Goal: Transaction & Acquisition: Purchase product/service

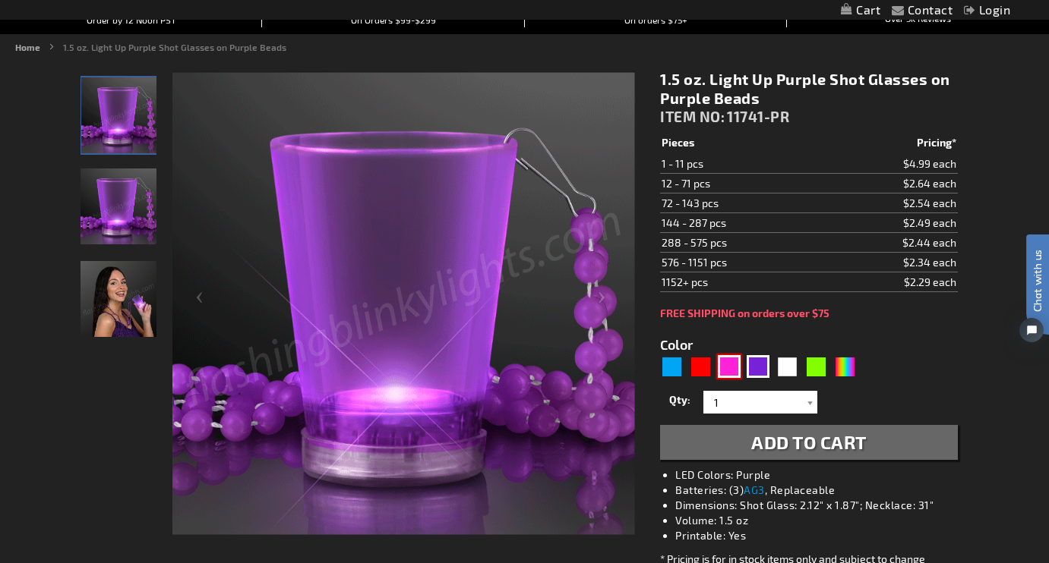
click at [730, 365] on div "Pink" at bounding box center [729, 366] width 23 height 23
type input "5639"
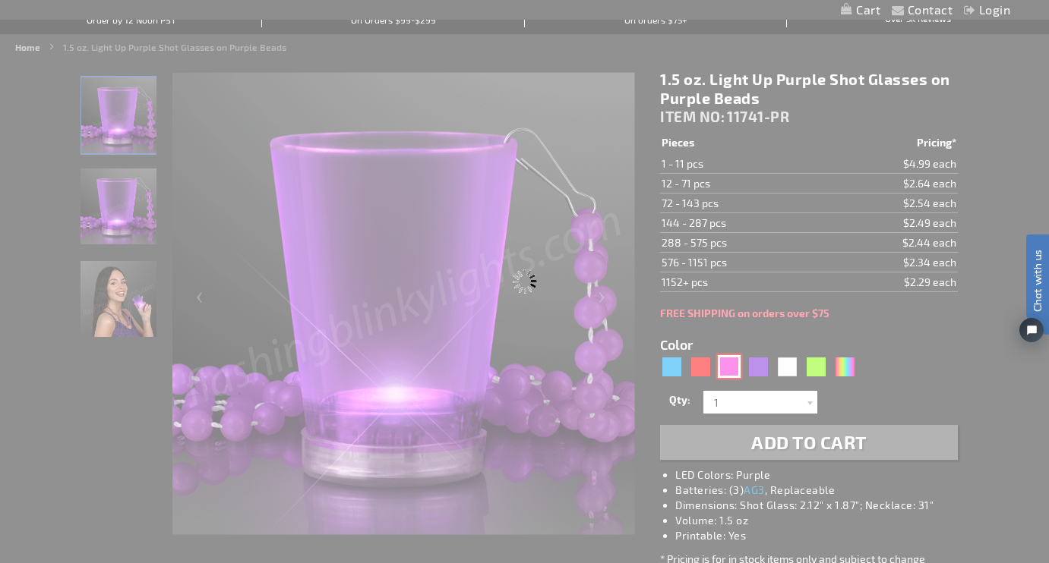
type input "11741-PK"
type input "Customize - 1.5 oz. Light Up Pink Shot Glasses on Pink Beads - ITEM NO: 11741-PK"
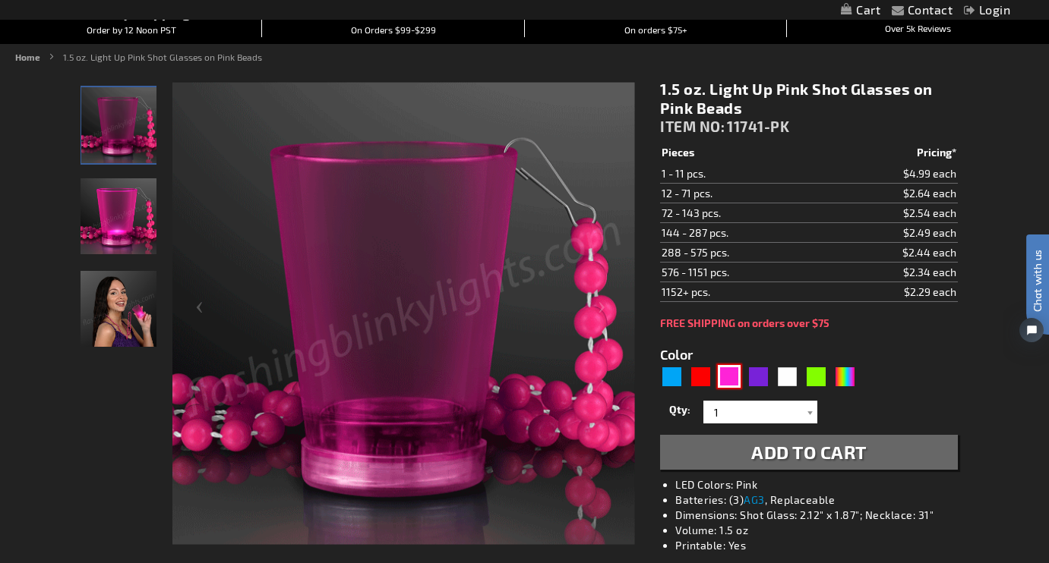
scroll to position [136, 0]
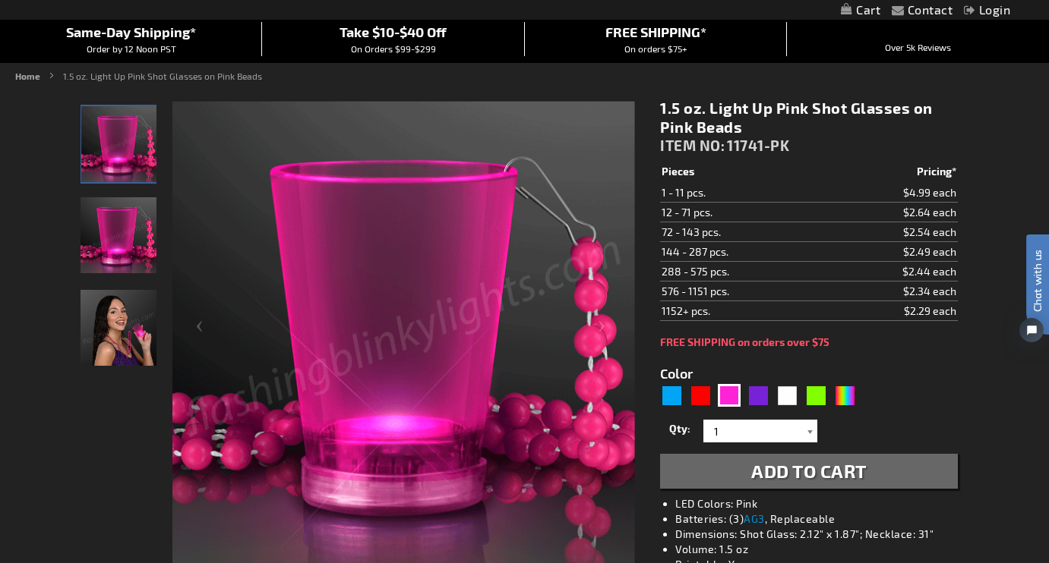
click at [809, 431] on div at bounding box center [809, 431] width 15 height 23
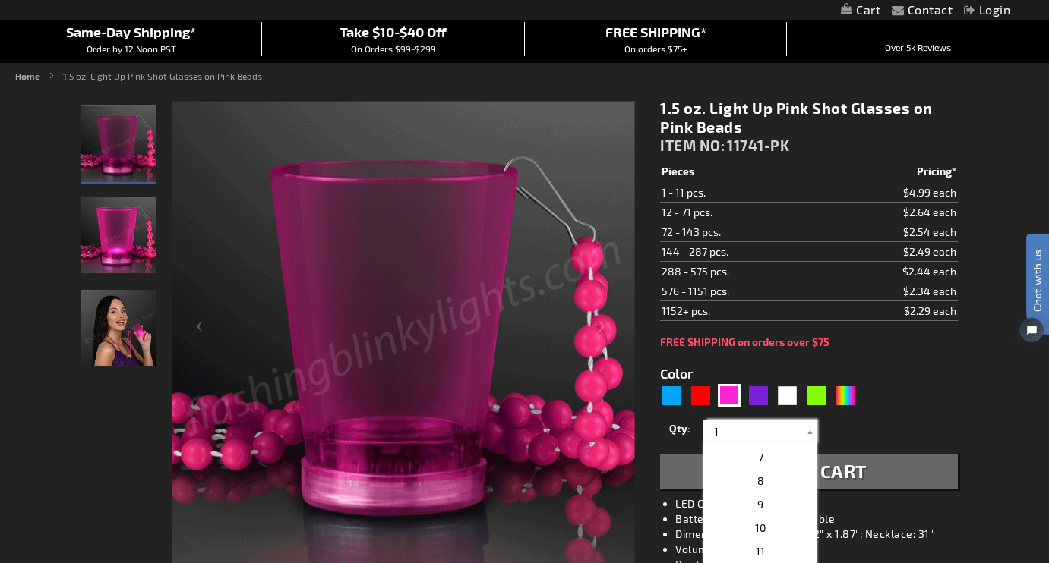
scroll to position [143, 0]
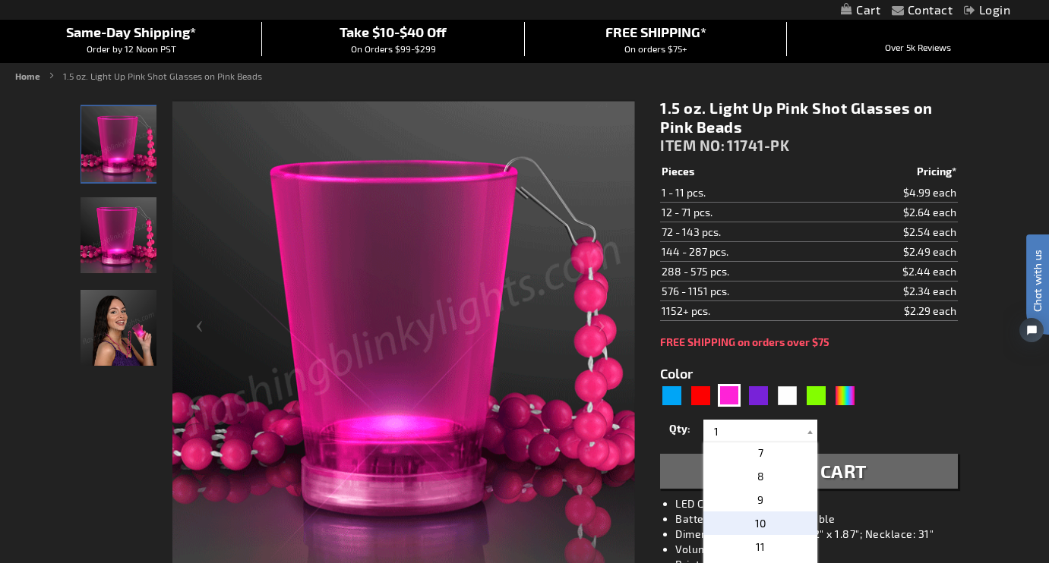
click at [763, 524] on span "10" at bounding box center [760, 523] width 11 height 13
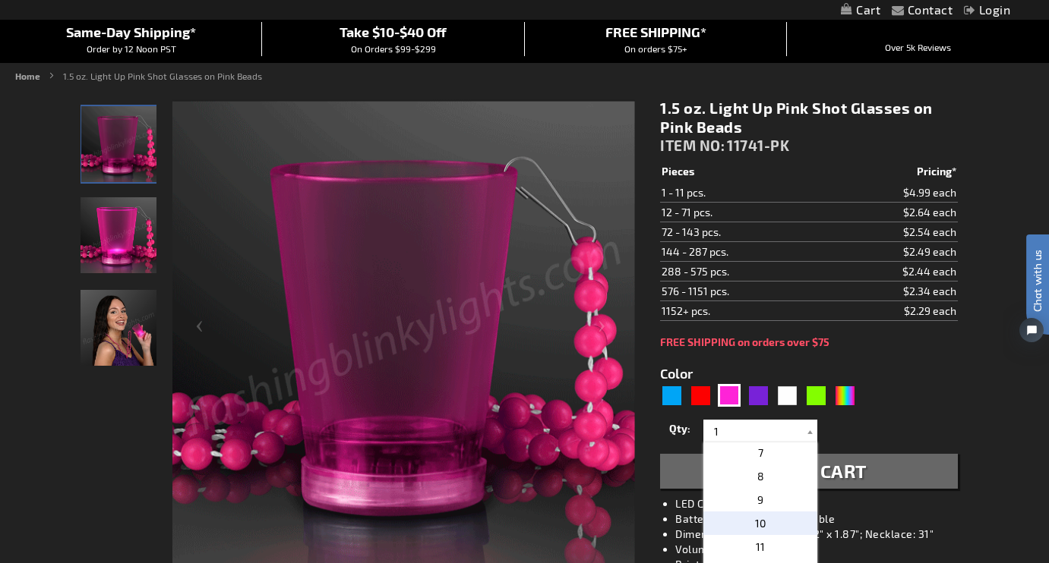
type input "10"
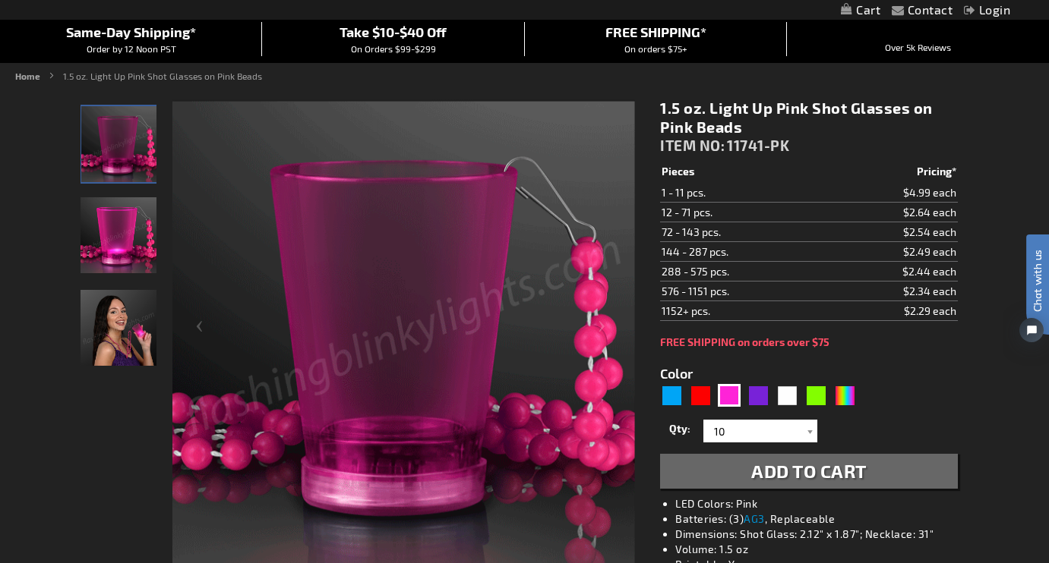
click at [760, 471] on span "Add to Cart" at bounding box center [808, 471] width 115 height 22
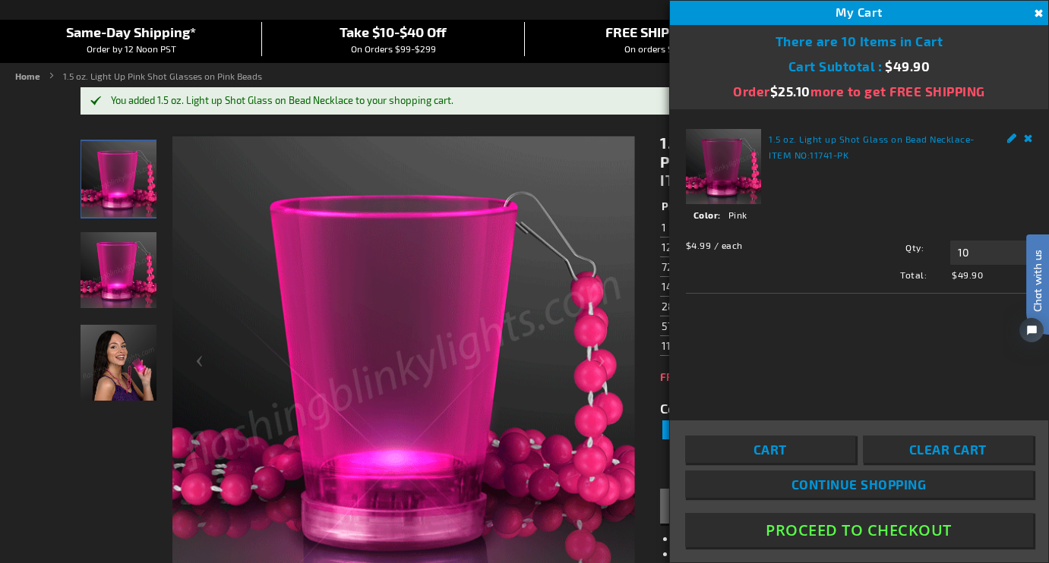
click at [1041, 17] on button "Close" at bounding box center [1036, 13] width 17 height 17
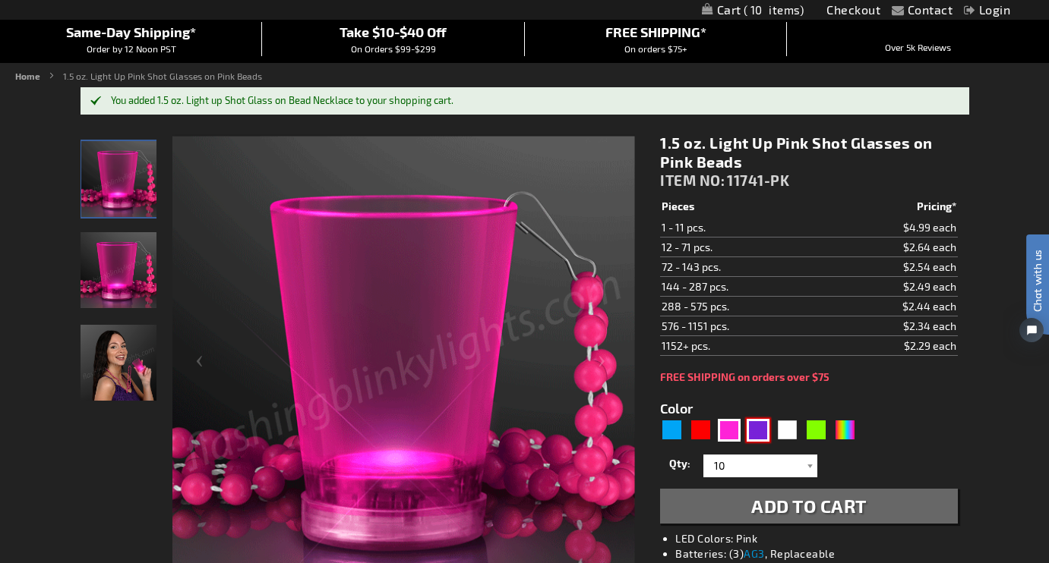
click at [761, 430] on div "Purple" at bounding box center [757, 430] width 23 height 23
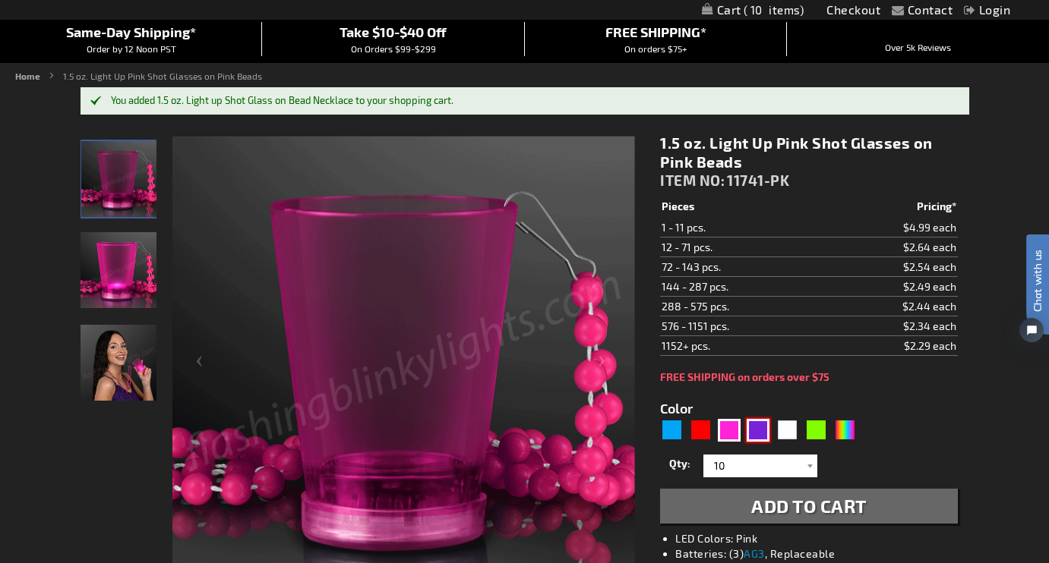
type input "5640"
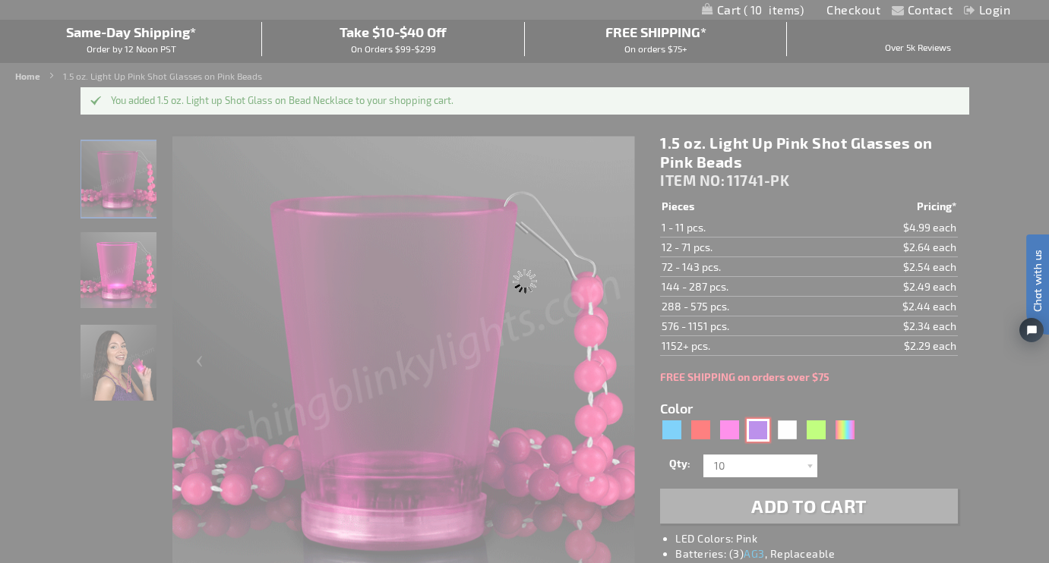
type input "11741-PR"
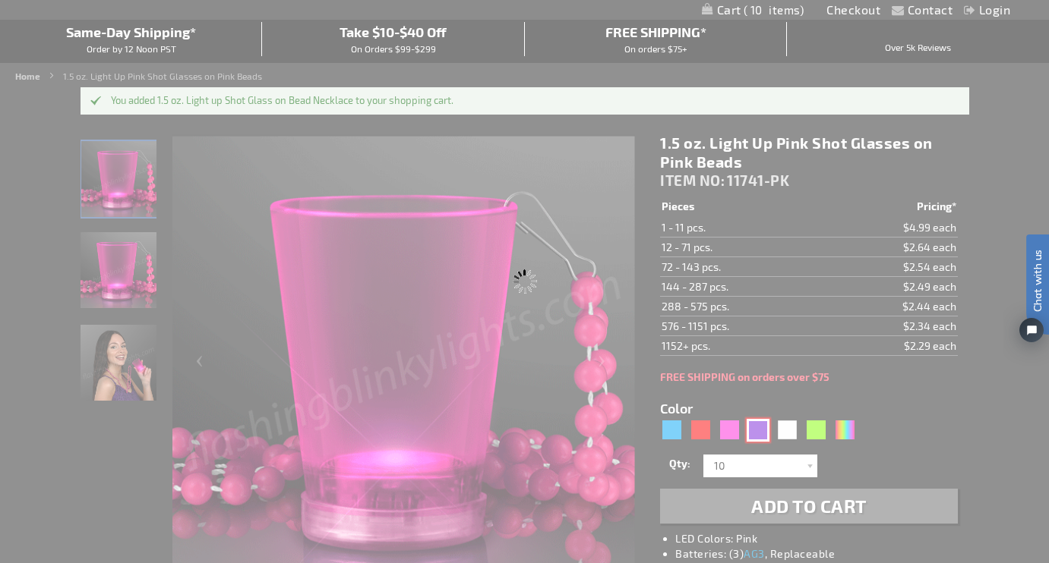
type input "Customize - 1.5 oz. Light Up Purple Shot Glasses on Purple Beads - ITEM NO: 117…"
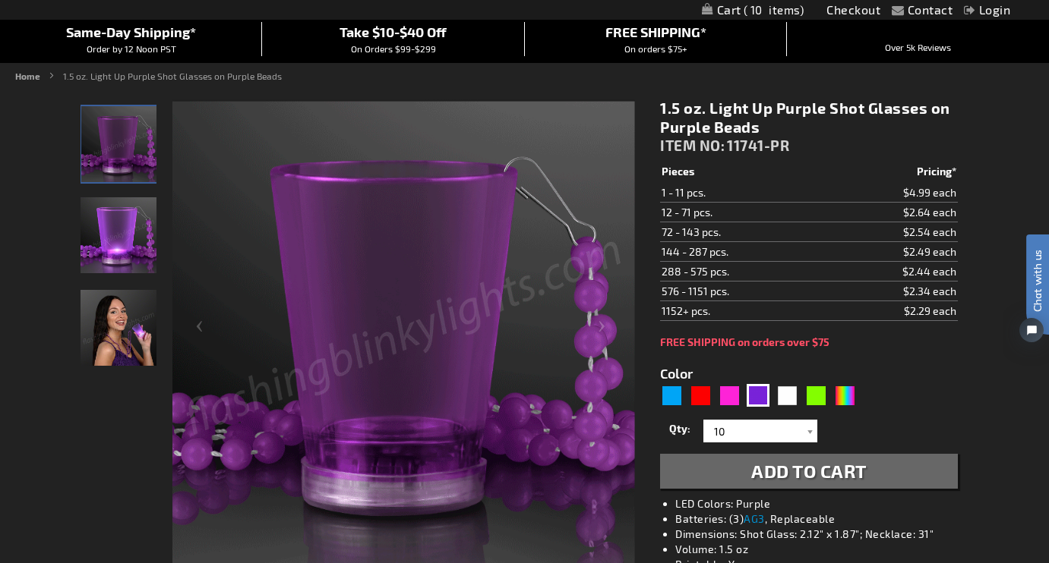
click at [811, 468] on span "Add to Cart" at bounding box center [808, 471] width 115 height 22
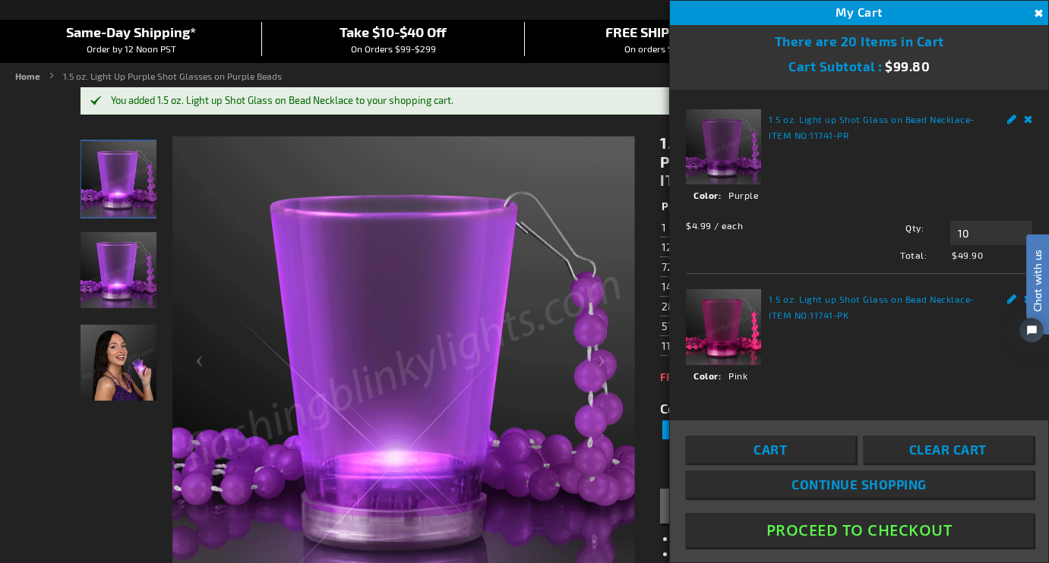
click at [643, 446] on div "Skip to the end of the images gallery Skip to the beginning of the images galle…" at bounding box center [364, 366] width 569 height 465
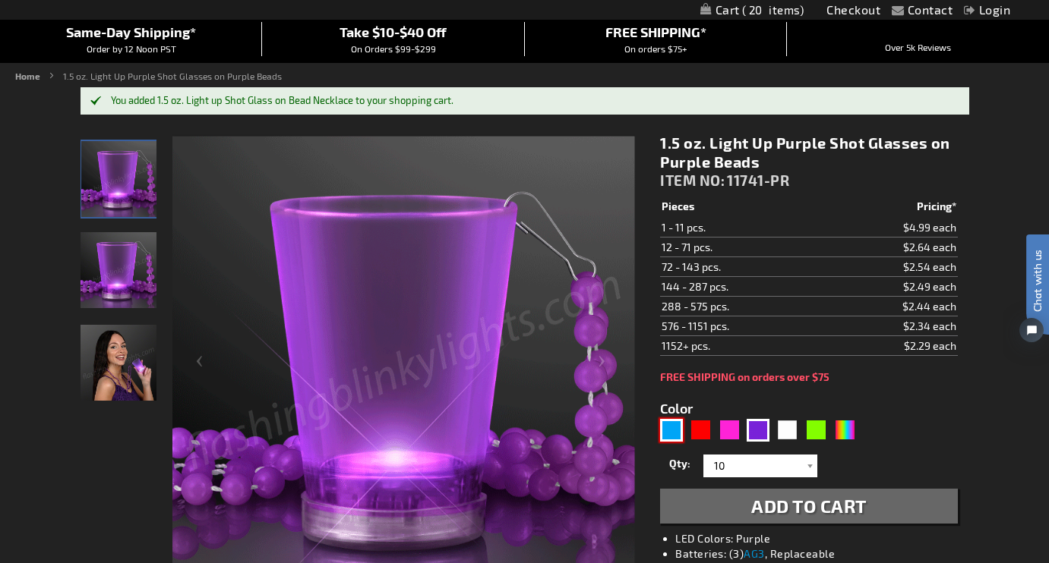
click at [672, 434] on div "Blue" at bounding box center [671, 430] width 23 height 23
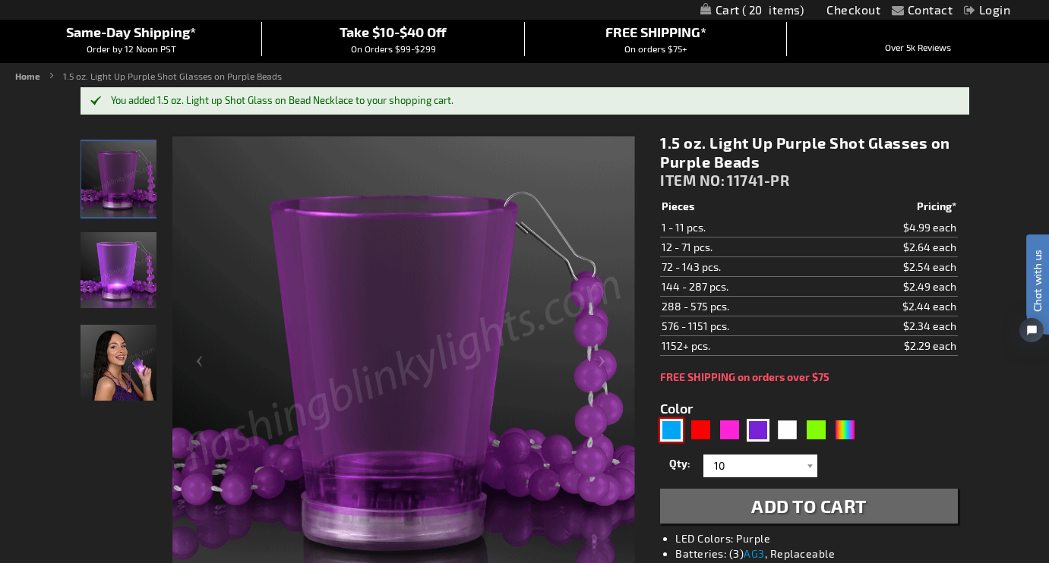
type input "5629"
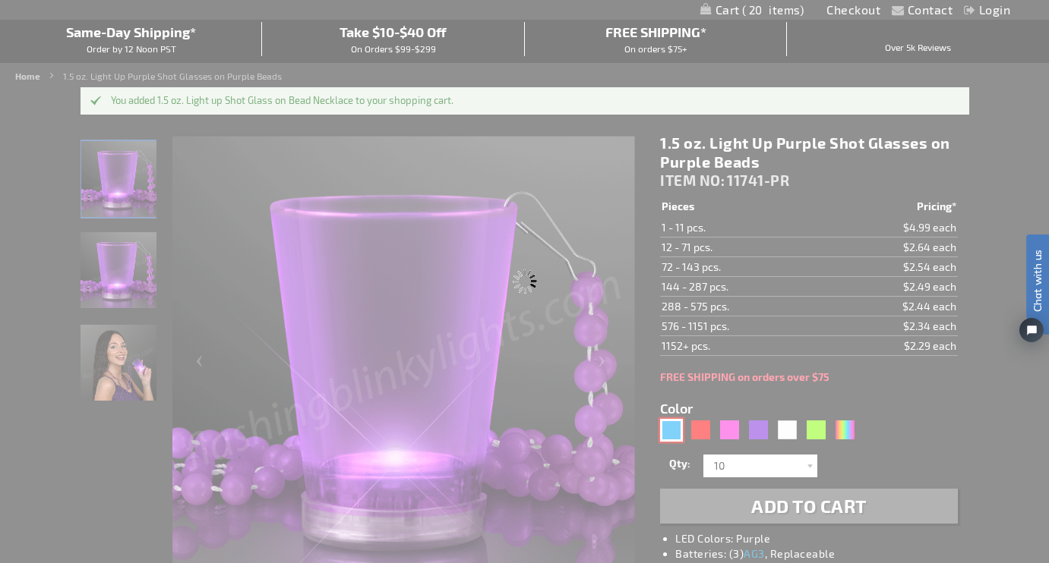
type input "11741-BL"
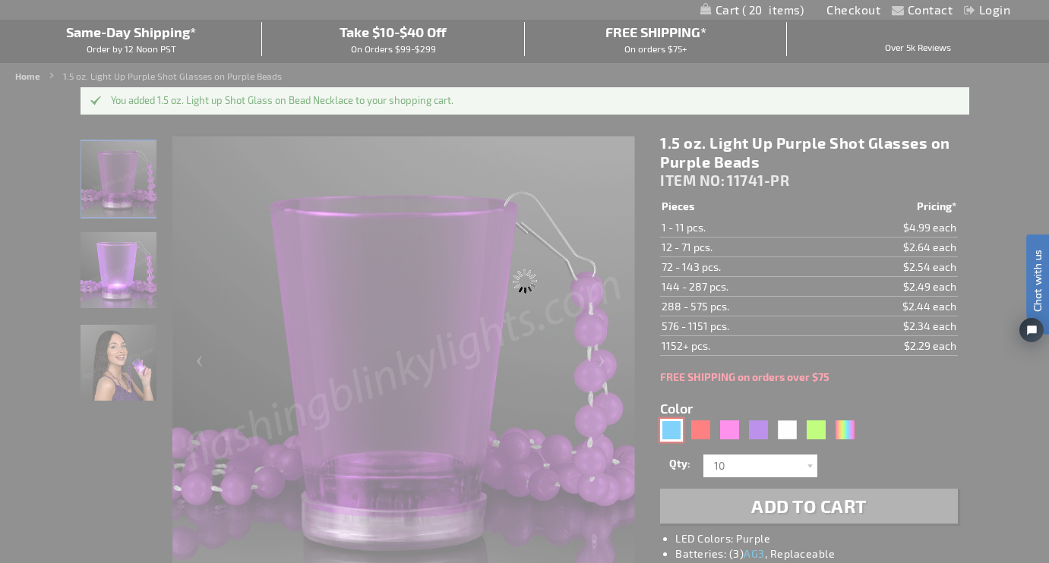
type input "Customize - 1.5 oz. Light Up Blue Shot Glass on Blue Bead Necklace - ITEM NO: 1…"
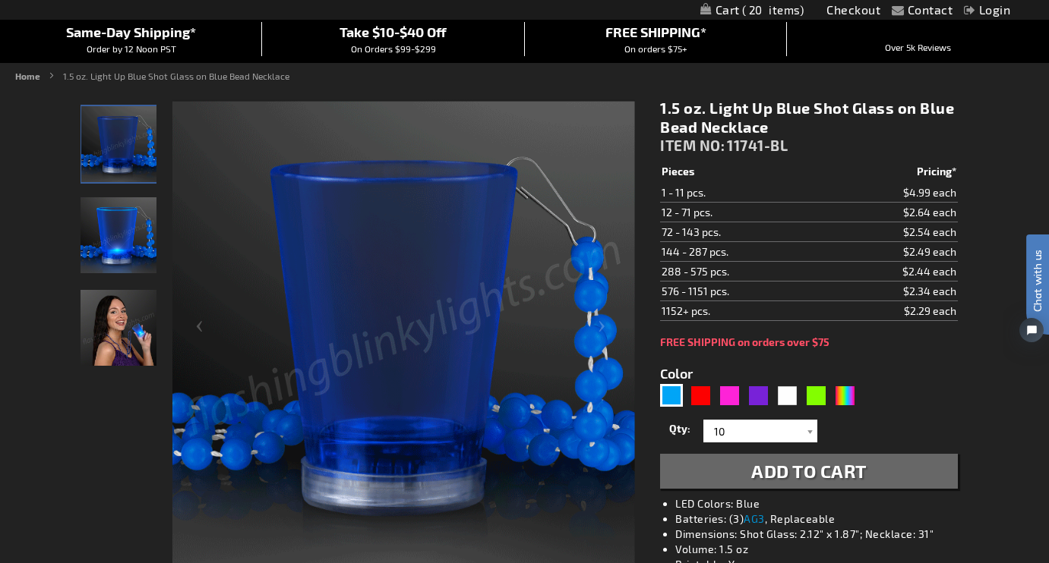
click at [806, 513] on li "Batteries: (3) AG3 , Replaceable" at bounding box center [823, 519] width 297 height 15
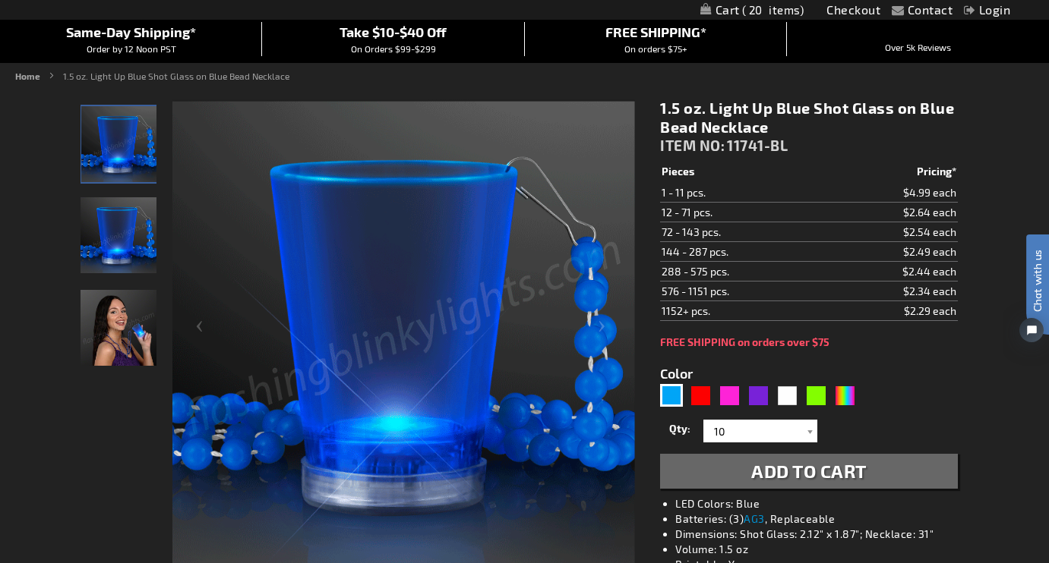
click at [846, 468] on span "Add to Cart" at bounding box center [808, 471] width 115 height 22
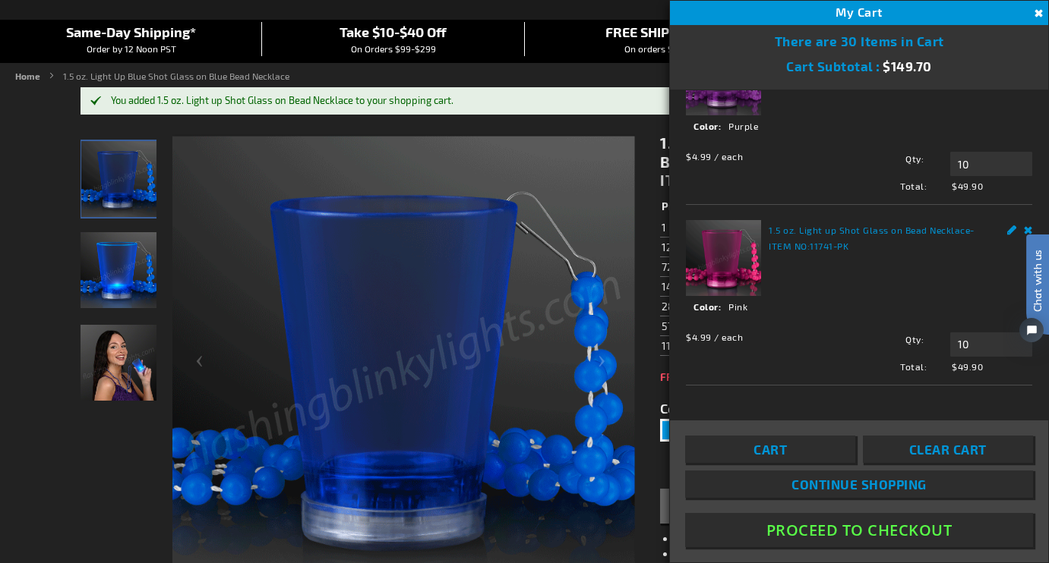
scroll to position [251, 0]
click at [889, 525] on button "Proceed To Checkout" at bounding box center [859, 530] width 348 height 34
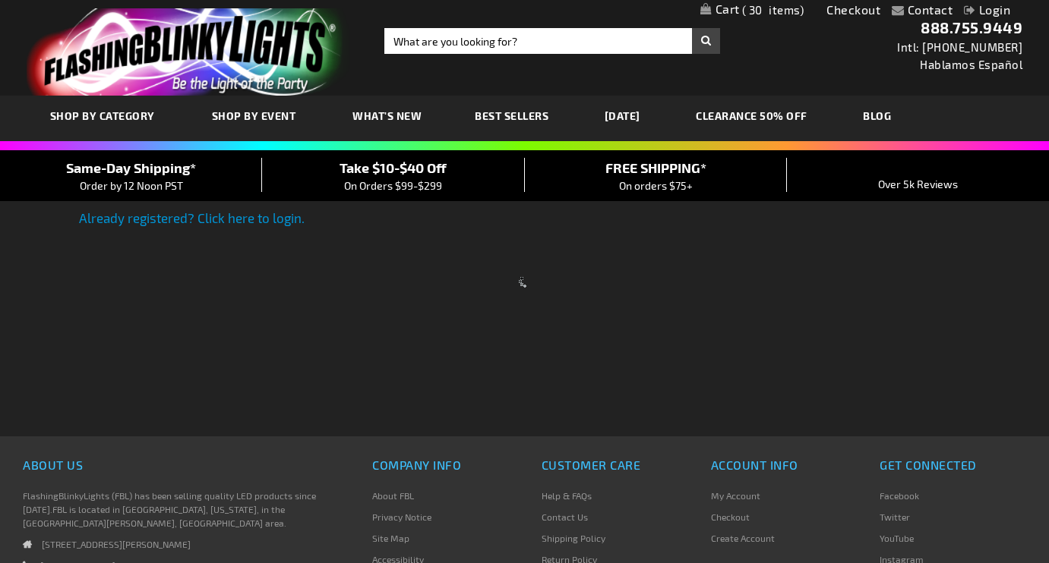
select select "US"
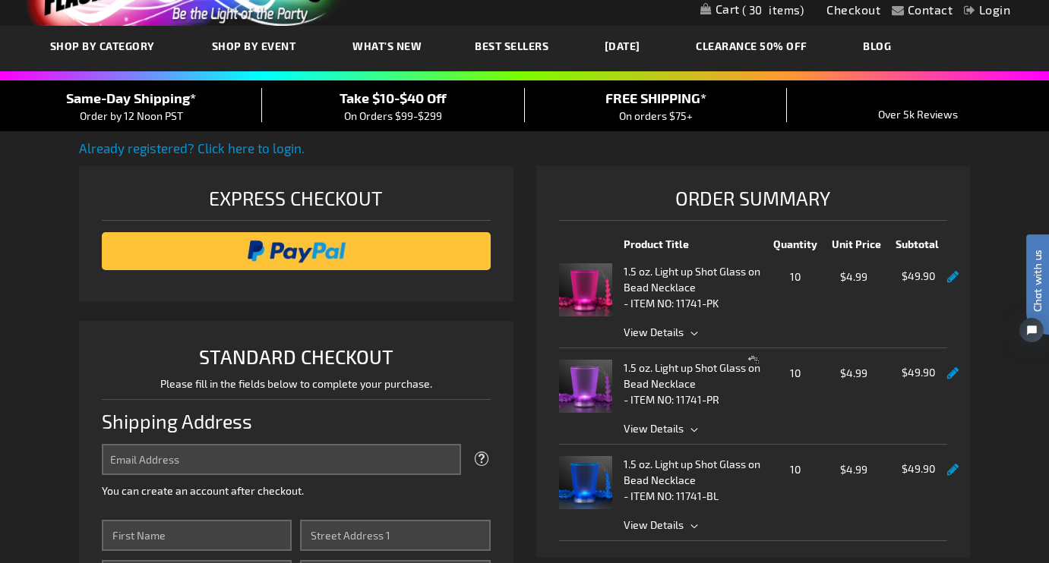
scroll to position [74, 0]
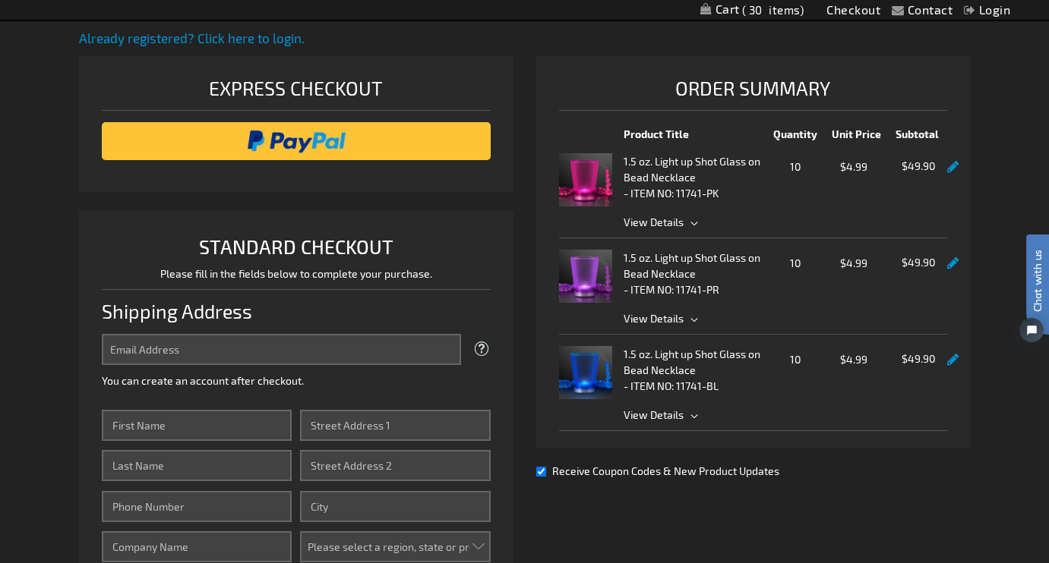
scroll to position [181, 0]
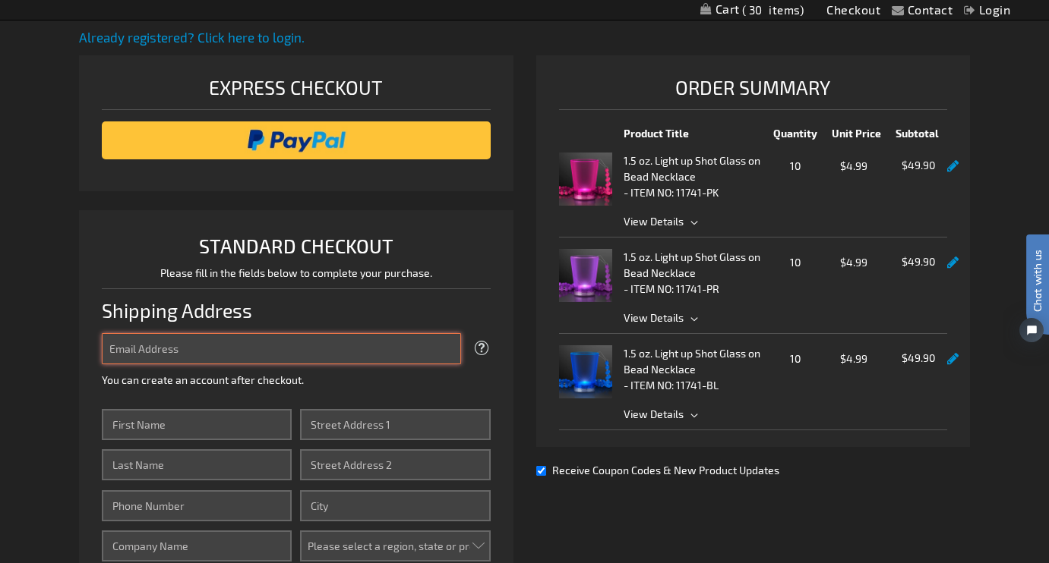
click at [316, 353] on input "Email Address" at bounding box center [281, 348] width 359 height 31
type input "[EMAIL_ADDRESS][DOMAIN_NAME]"
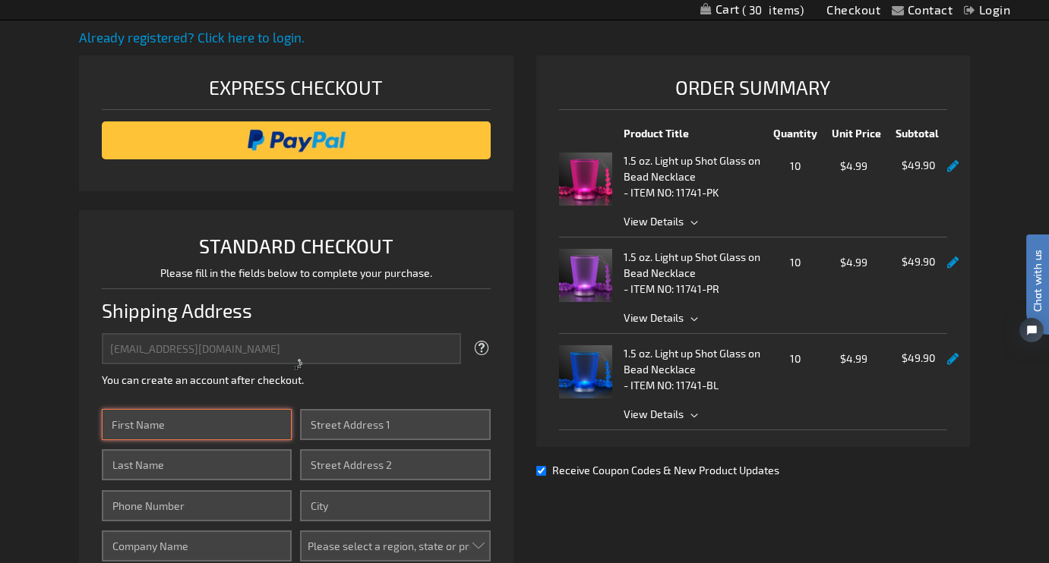
click at [230, 431] on input "First Name" at bounding box center [197, 424] width 191 height 31
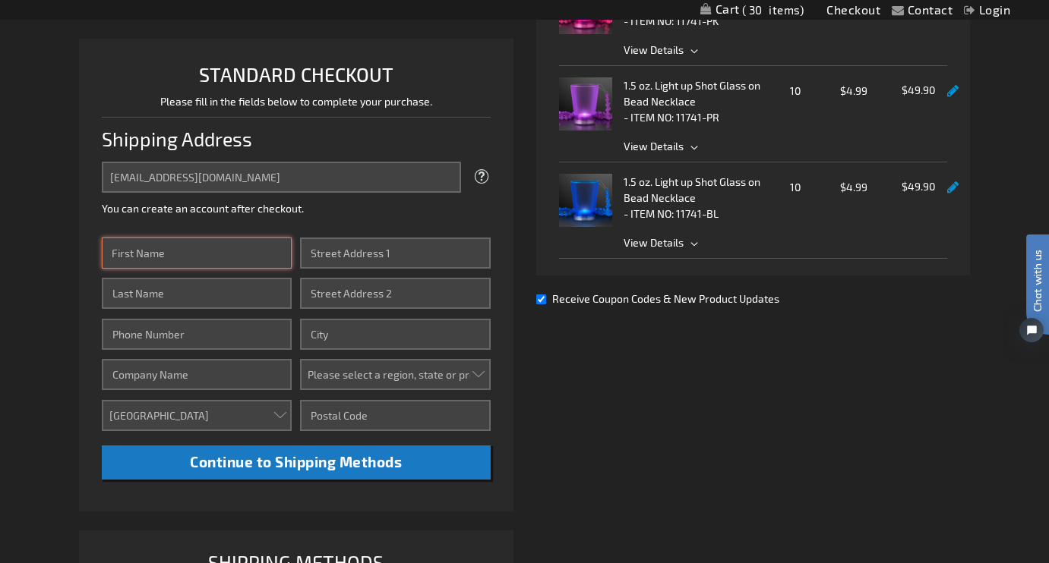
scroll to position [352, 0]
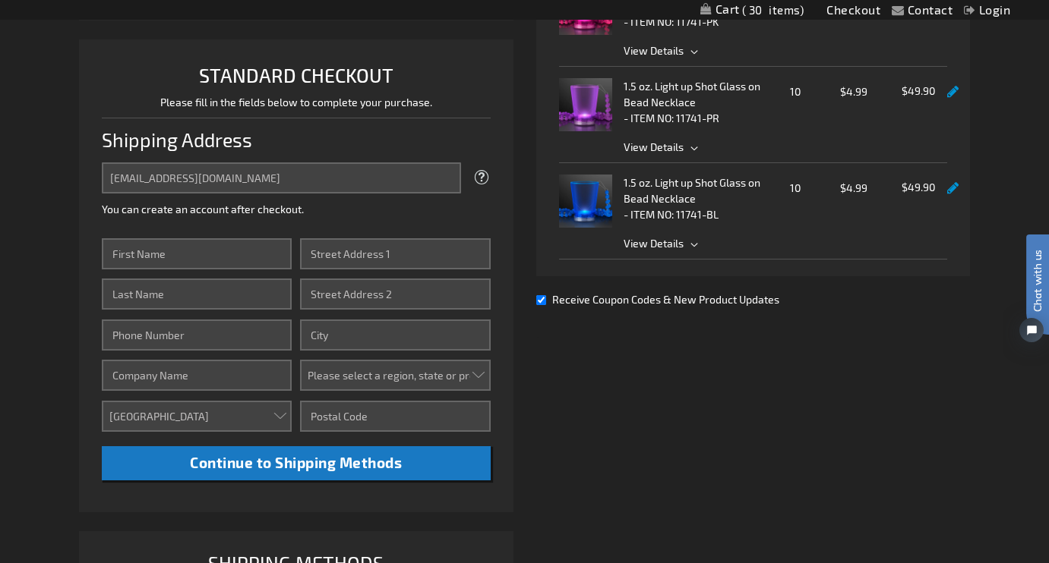
click at [540, 301] on input "Receive Coupon Codes & New Product Updates" at bounding box center [541, 300] width 10 height 10
checkbox input "false"
click at [201, 255] on input "First Name" at bounding box center [197, 253] width 191 height 31
type input "Jessica Petruccelli"
click at [174, 300] on input "Last Name" at bounding box center [197, 294] width 191 height 31
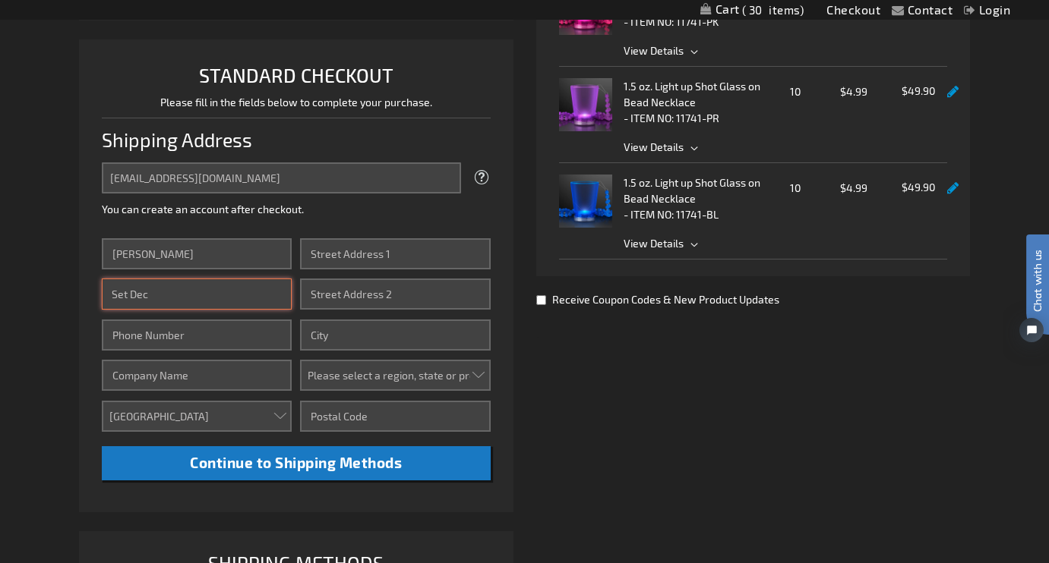
type input "Set Dec"
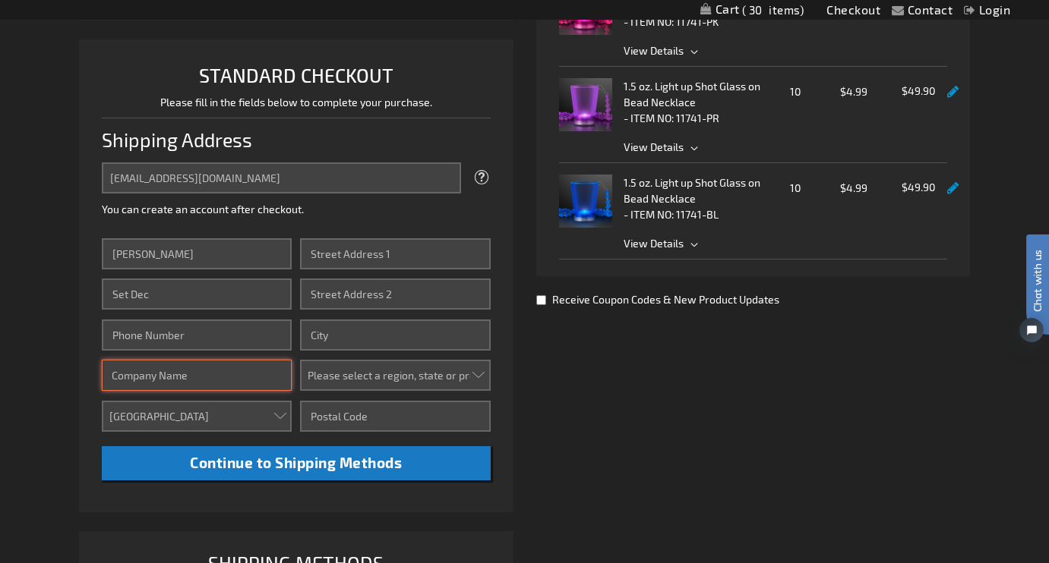
click at [153, 374] on input "Company" at bounding box center [197, 375] width 191 height 31
type input "Cuffing Season"
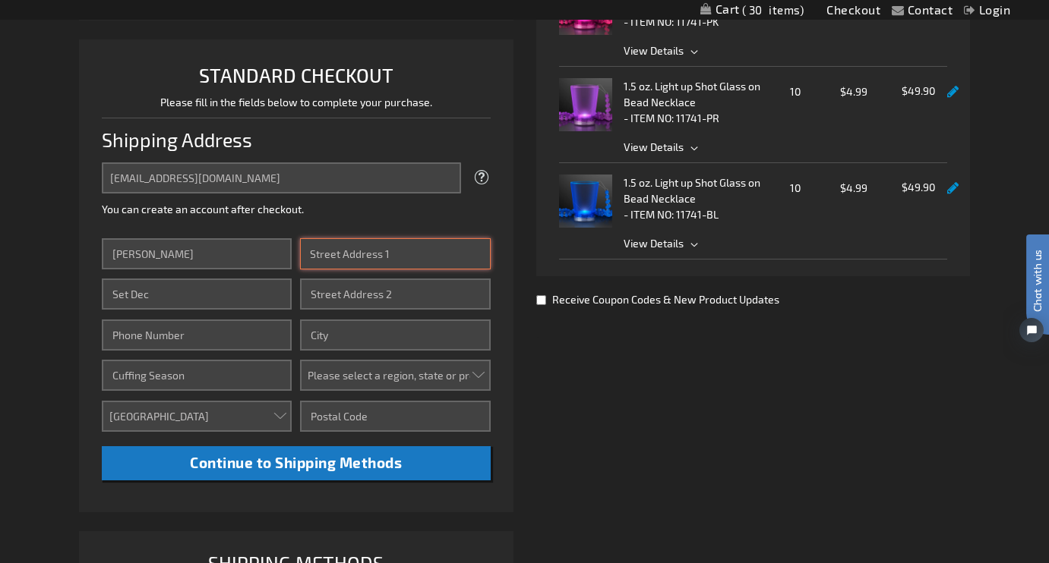
click at [361, 254] on input "Street Address: Line 1" at bounding box center [395, 253] width 191 height 31
type input "359 Kingsland Ave"
click at [341, 295] on input "Street Address: Line 2" at bounding box center [395, 294] width 191 height 31
type input "5th floor"
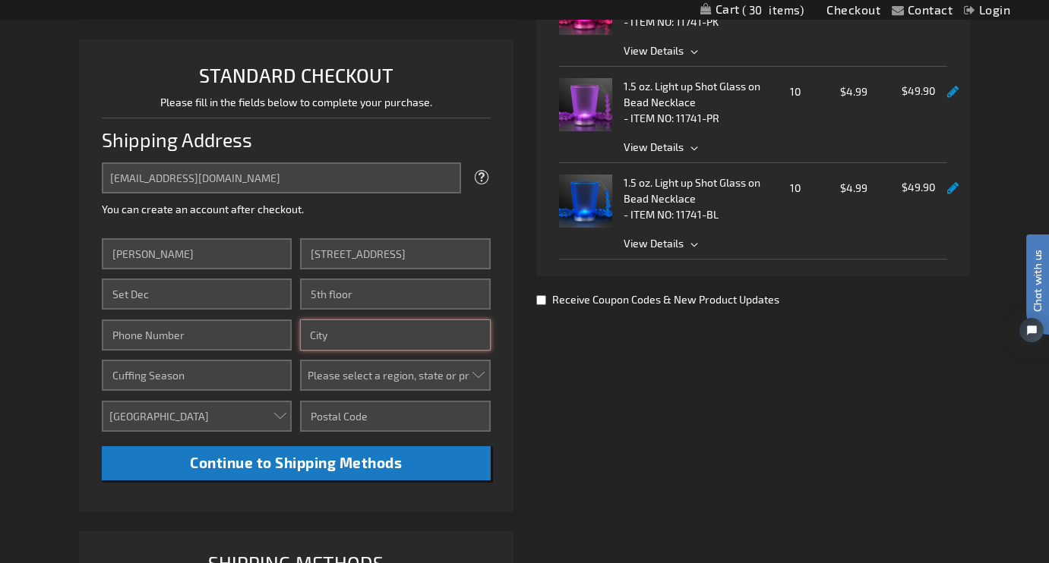
click at [367, 339] on input "City" at bounding box center [395, 335] width 191 height 31
type input "Brooklyn"
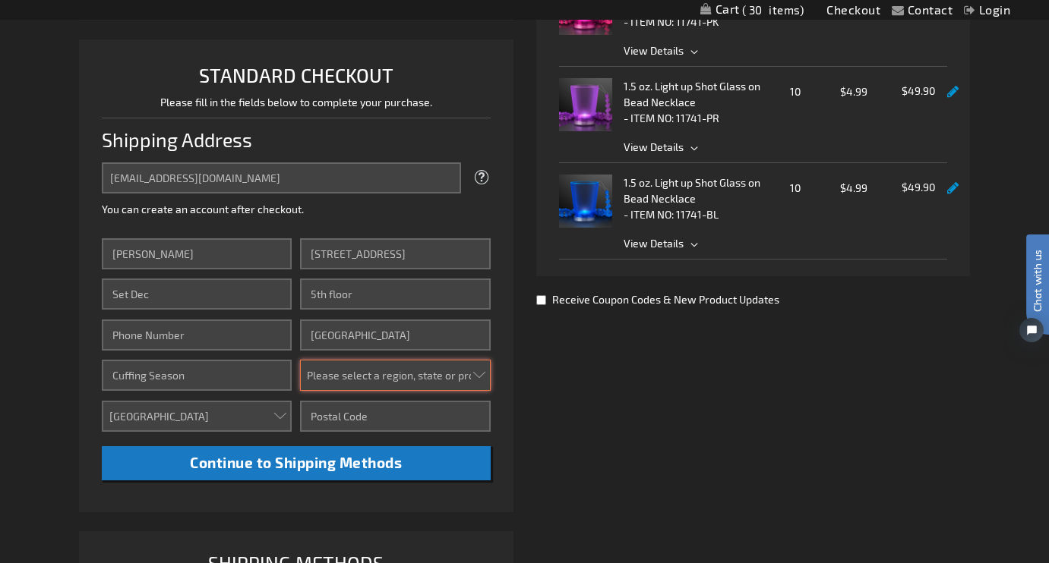
click at [352, 373] on select "Please select a region, state or province. Alabama Alaska Arizona Arkansas Cali…" at bounding box center [395, 375] width 191 height 31
select select "43"
click at [300, 360] on select "Please select a region, state or province. Alabama Alaska Arizona Arkansas Cali…" at bounding box center [395, 375] width 191 height 31
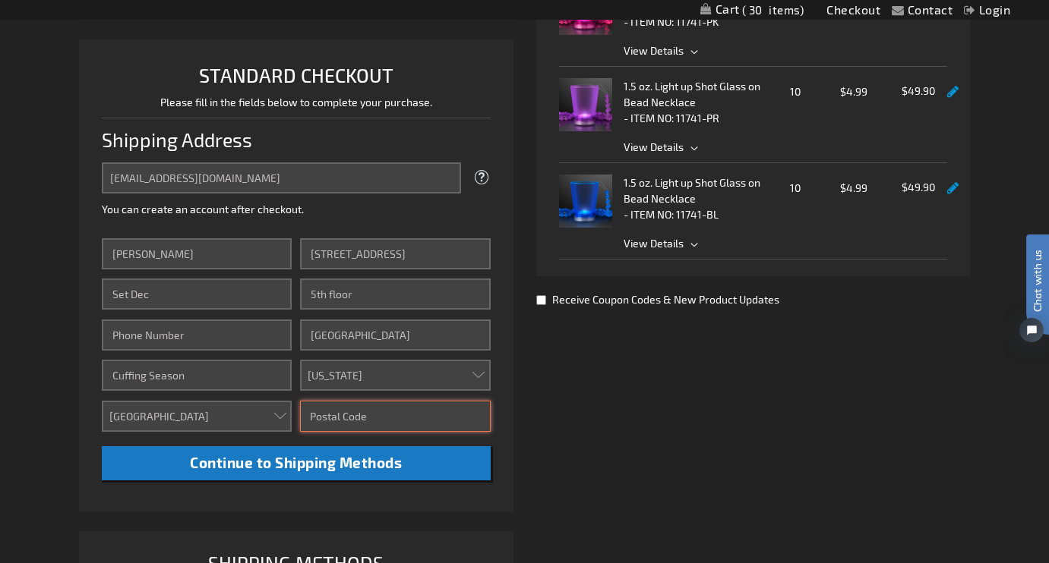
click at [342, 420] on input "Zip/Postal Code" at bounding box center [395, 416] width 191 height 31
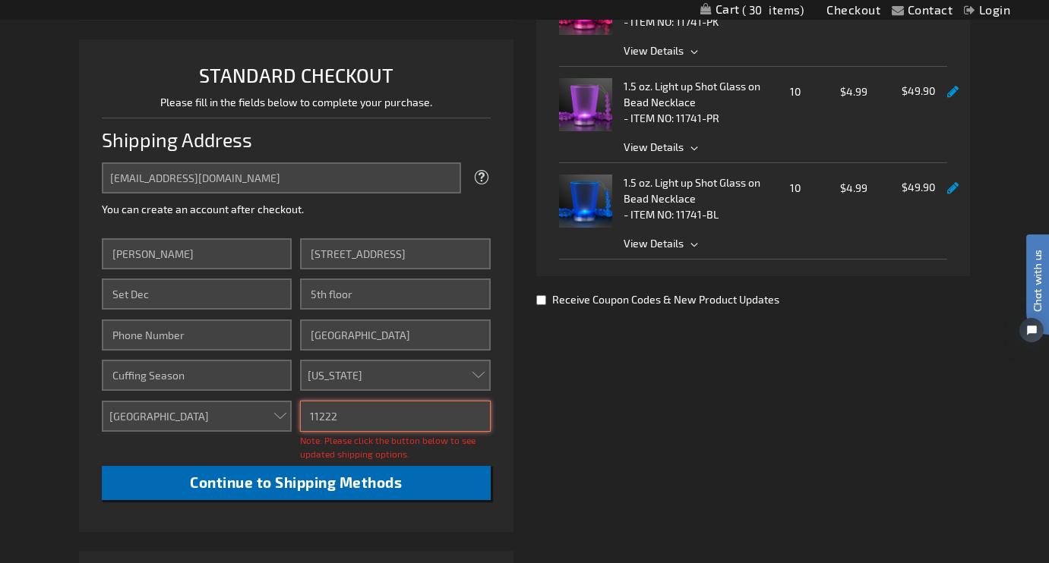
type input "11222"
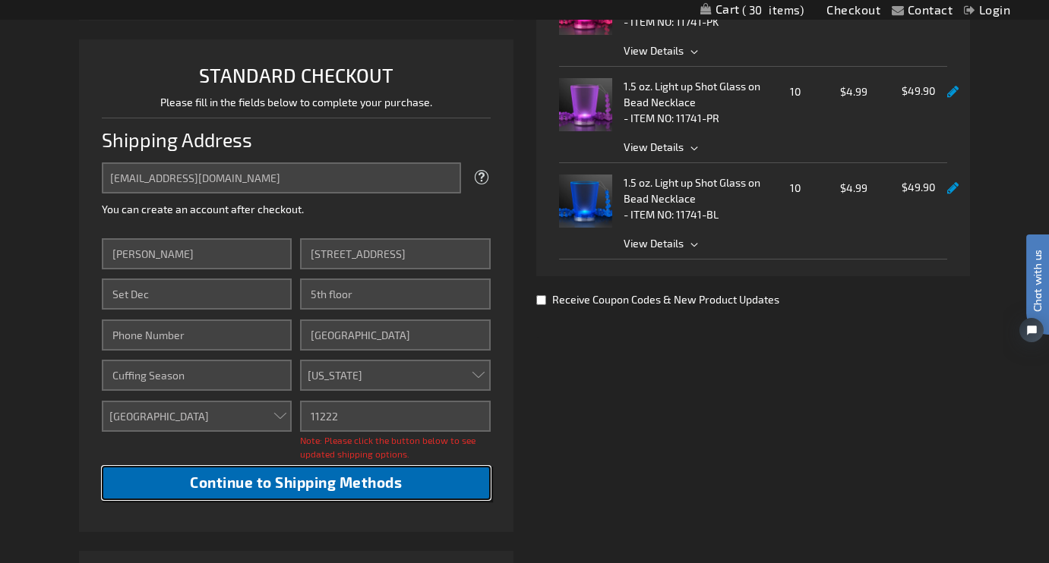
click at [376, 477] on span "Continue to Shipping Methods" at bounding box center [296, 482] width 212 height 17
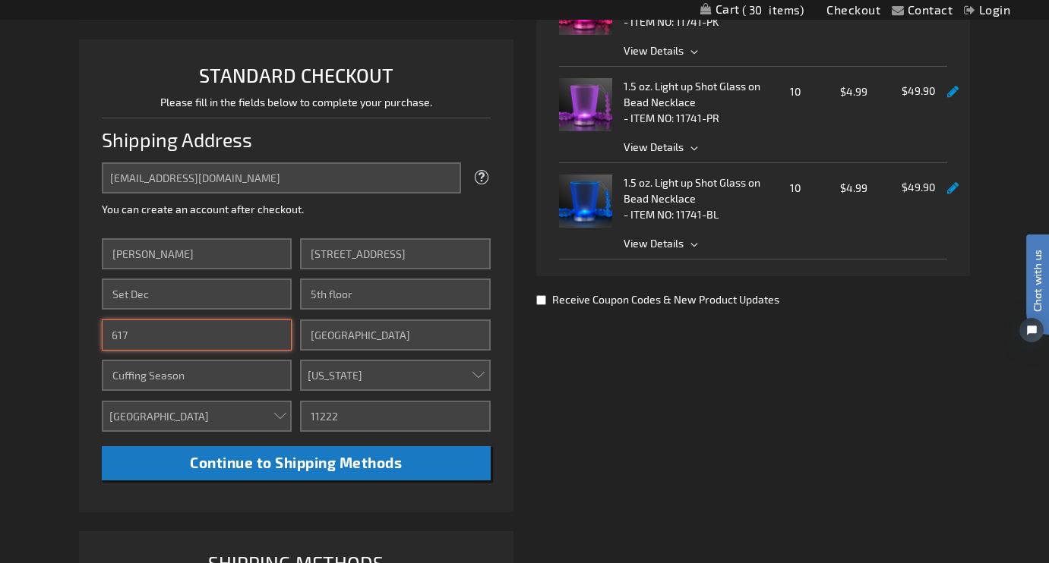
type input "6179473313"
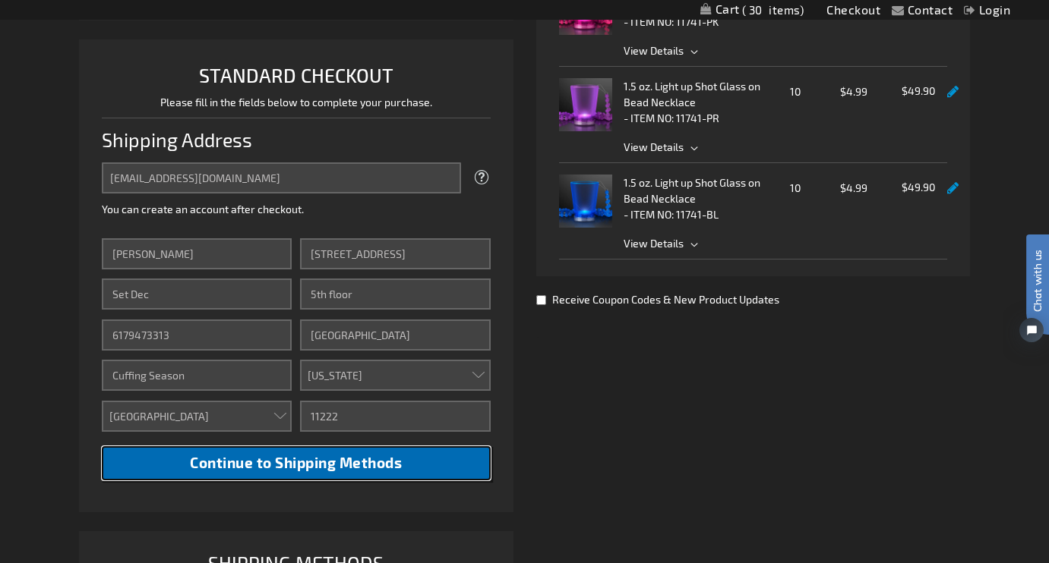
click at [260, 468] on span "Continue to Shipping Methods" at bounding box center [296, 462] width 212 height 17
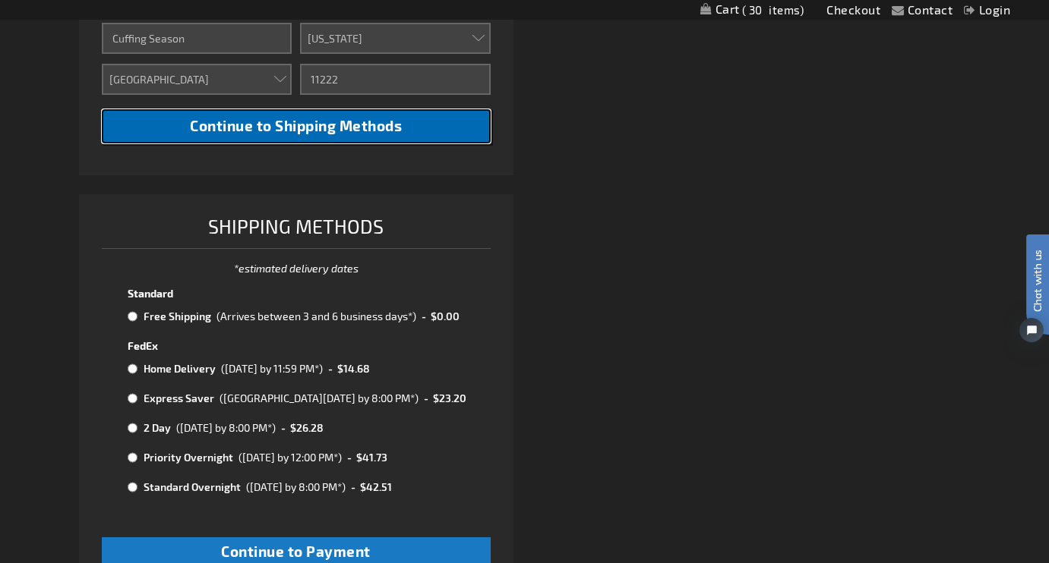
scroll to position [693, 0]
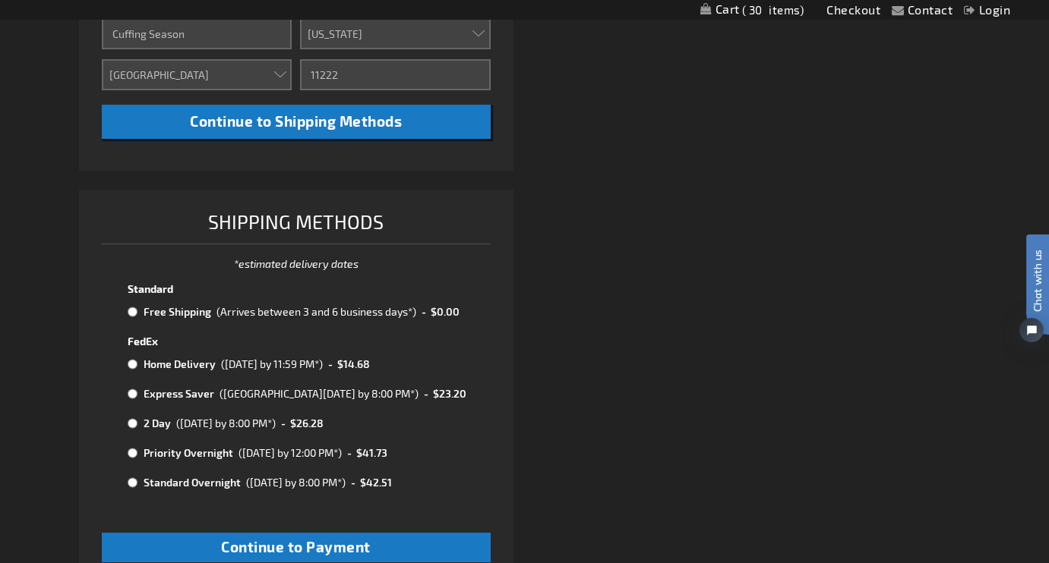
click at [131, 394] on input "radio" at bounding box center [133, 394] width 10 height 12
radio input "true"
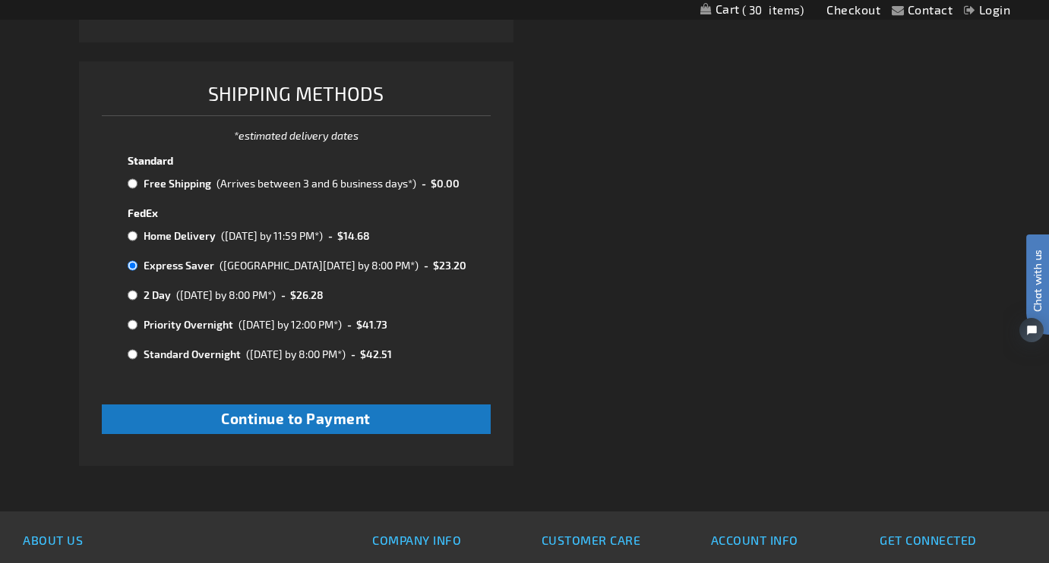
scroll to position [860, 0]
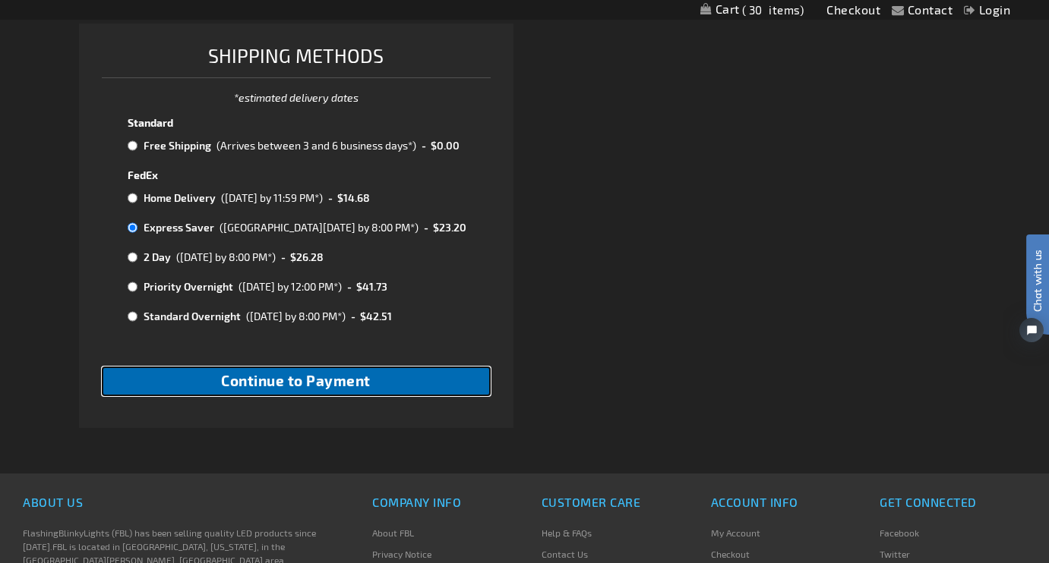
click at [348, 382] on span "Continue to Payment" at bounding box center [296, 380] width 150 height 17
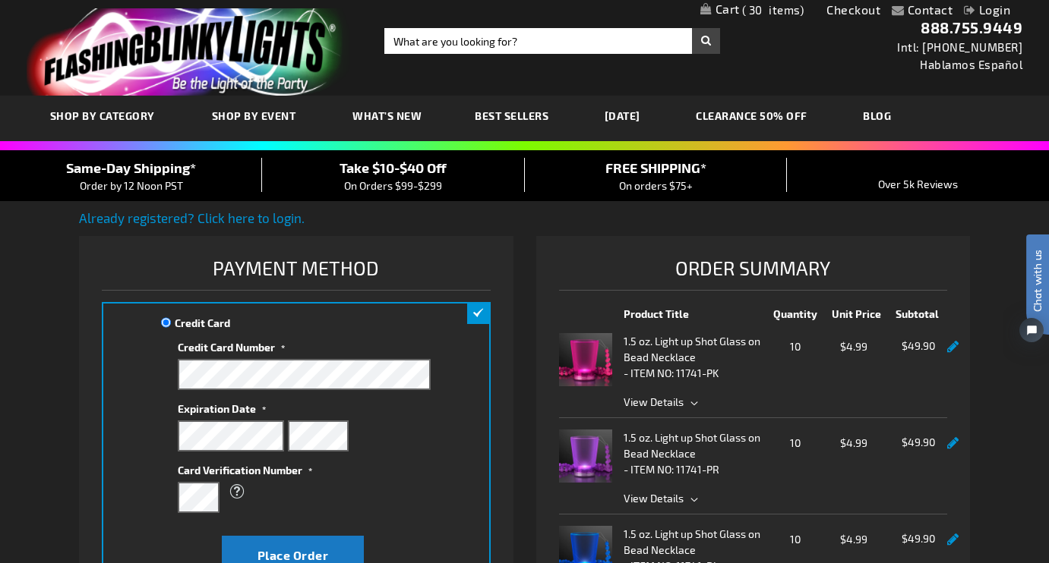
click at [352, 493] on div "What is this?" at bounding box center [297, 491] width 238 height 27
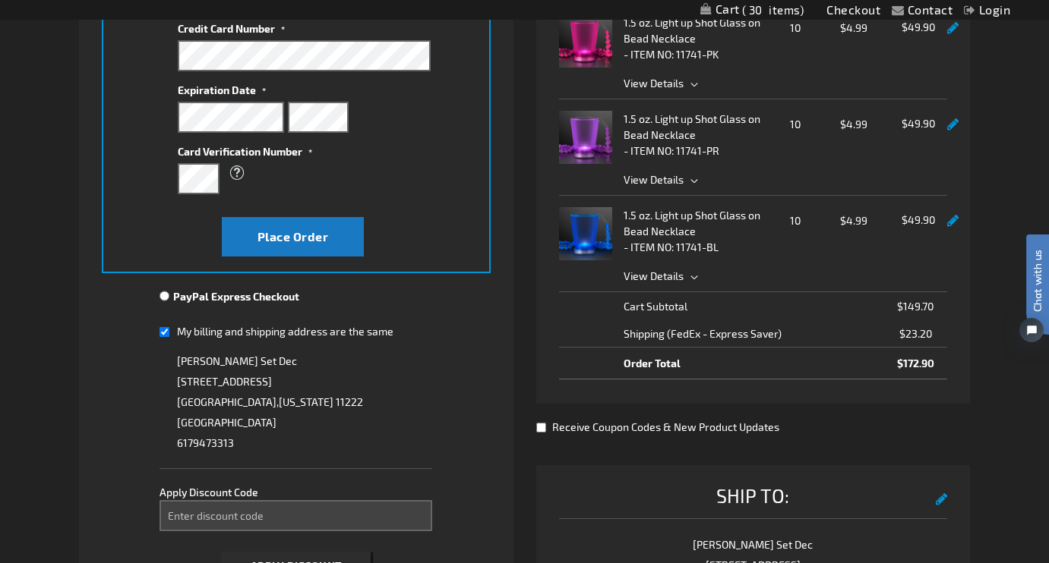
scroll to position [311, 0]
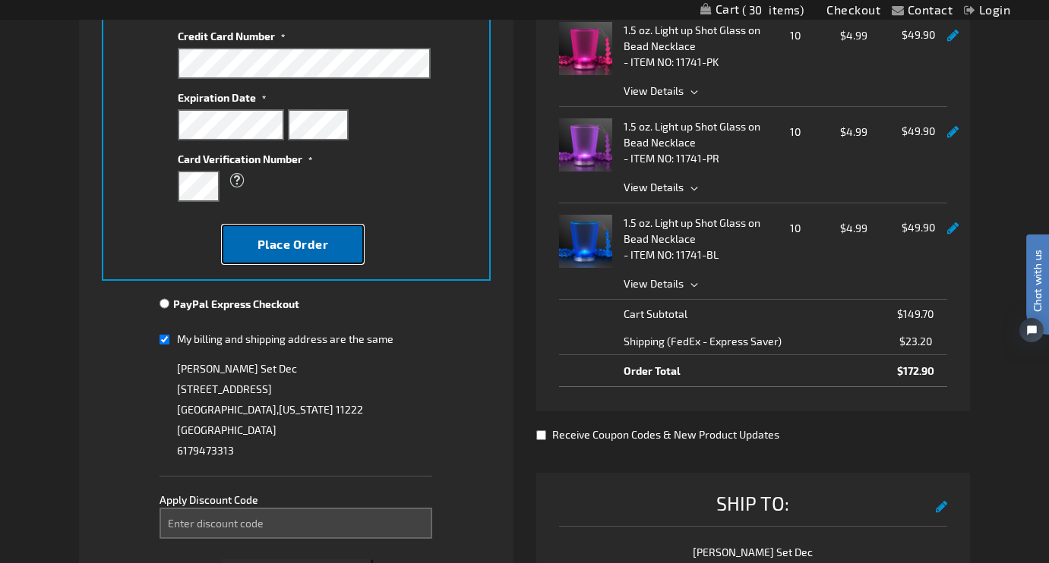
click at [293, 244] on span "Place Order" at bounding box center [292, 244] width 71 height 14
